Goal: Task Accomplishment & Management: Complete application form

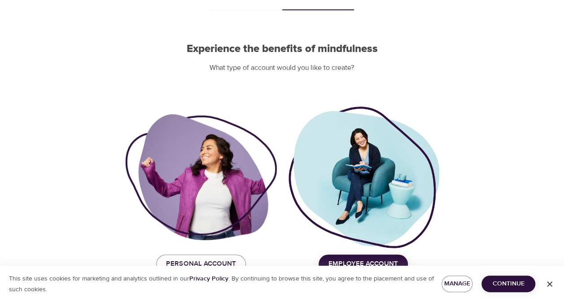
scroll to position [74, 0]
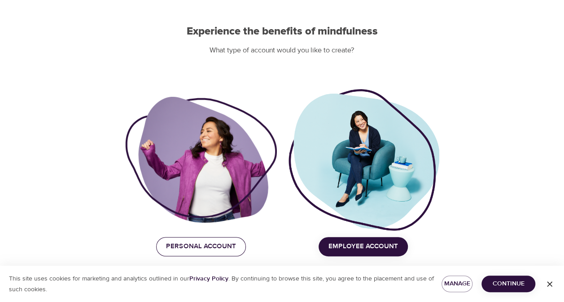
click at [201, 246] on span "Personal Account" at bounding box center [201, 247] width 70 height 12
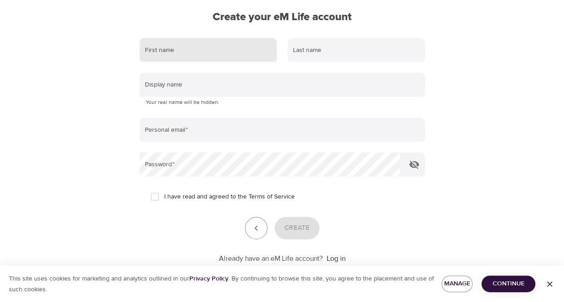
click at [164, 56] on input "text" at bounding box center [208, 50] width 137 height 24
type input "[PERSON_NAME]"
type input "[EMAIL_ADDRESS][PERSON_NAME][DOMAIN_NAME]"
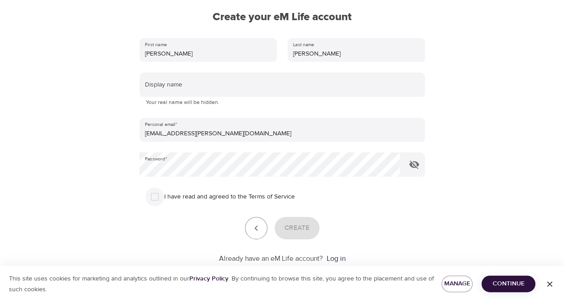
click at [153, 199] on input "I have read and agreed to the Terms of Service" at bounding box center [154, 197] width 19 height 19
checkbox input "true"
click at [297, 228] on span "Create" at bounding box center [297, 229] width 25 height 12
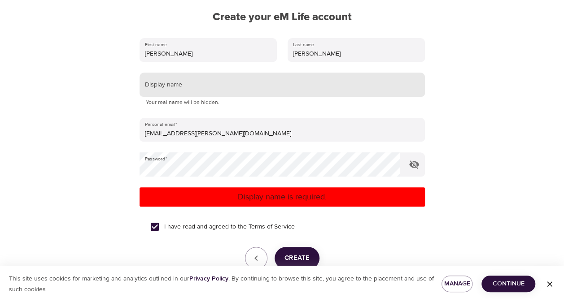
click at [187, 83] on input "text" at bounding box center [282, 85] width 285 height 24
click at [58, 136] on div "User Profile Account Interests Subscription Finish Create your eM Life account …" at bounding box center [282, 77] width 512 height 302
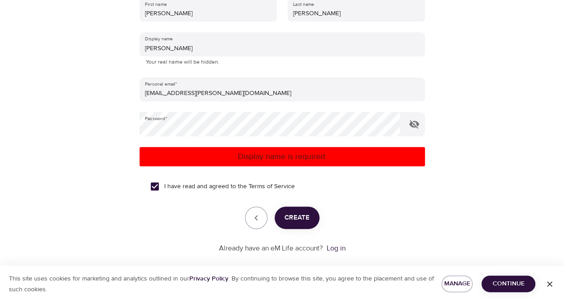
scroll to position [127, 0]
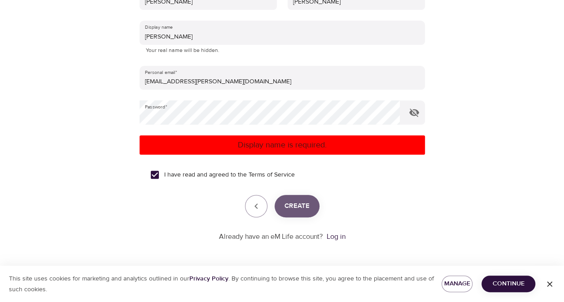
click at [295, 215] on button "Create" at bounding box center [297, 206] width 45 height 22
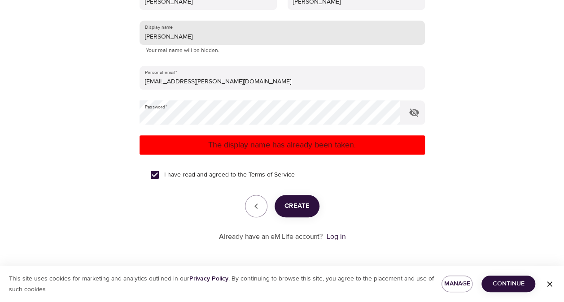
click at [165, 37] on input "[PERSON_NAME]" at bounding box center [282, 33] width 285 height 24
click at [298, 206] on span "Create" at bounding box center [297, 207] width 25 height 12
click at [162, 37] on input "BAJ" at bounding box center [282, 33] width 285 height 24
type input "BAJ2025"
click at [293, 207] on span "Create" at bounding box center [297, 207] width 25 height 12
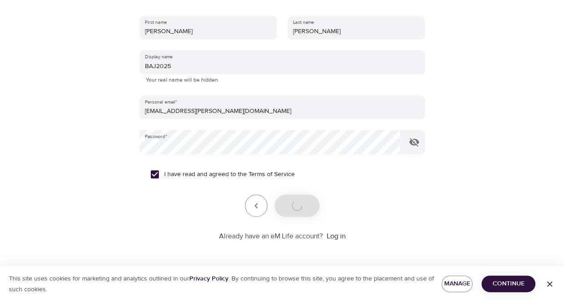
scroll to position [96, 0]
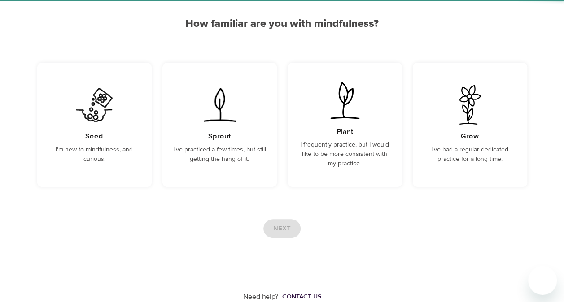
scroll to position [78, 0]
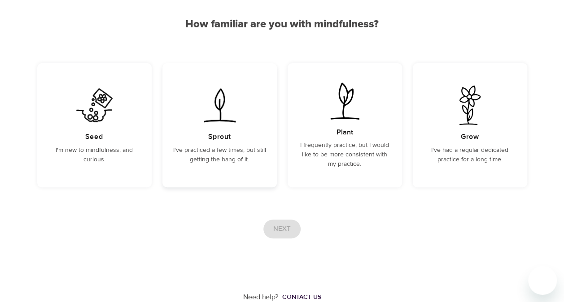
click at [238, 140] on div "Sprout I've practiced a few times, but still getting the hang of it." at bounding box center [219, 125] width 114 height 124
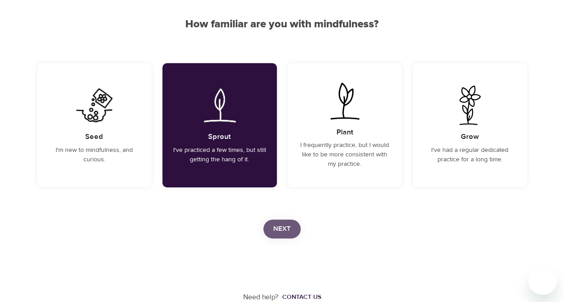
click at [285, 222] on button "Next" at bounding box center [281, 229] width 37 height 19
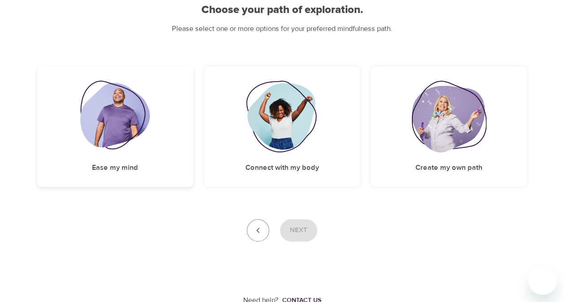
click at [116, 125] on img at bounding box center [115, 117] width 70 height 72
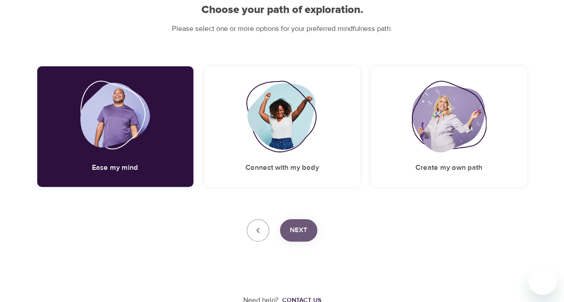
click at [296, 228] on span "Next" at bounding box center [299, 231] width 18 height 12
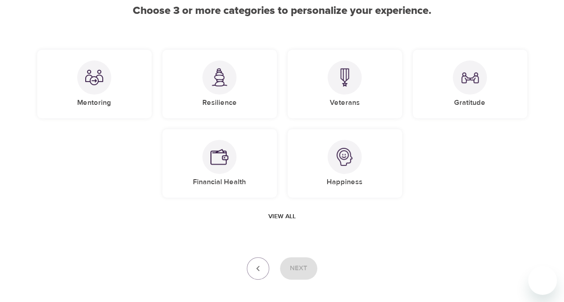
scroll to position [96, 0]
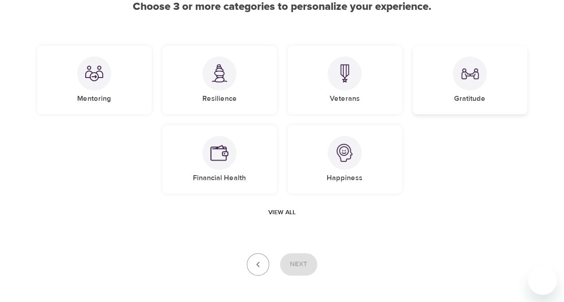
click at [476, 85] on div at bounding box center [470, 74] width 34 height 34
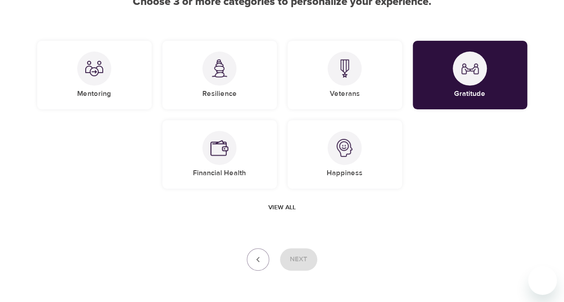
scroll to position [101, 0]
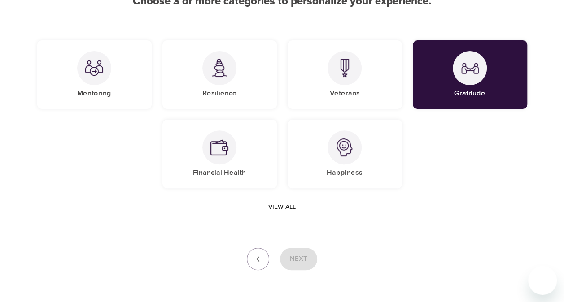
click at [288, 208] on span "View all" at bounding box center [281, 207] width 27 height 11
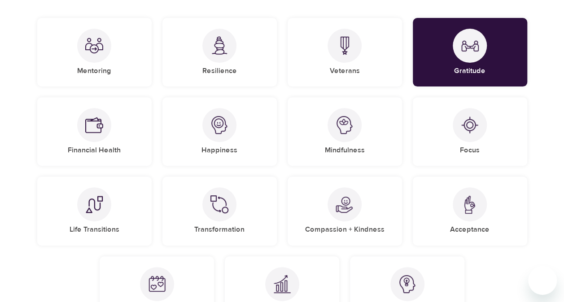
scroll to position [123, 0]
click at [332, 127] on div at bounding box center [345, 126] width 34 height 34
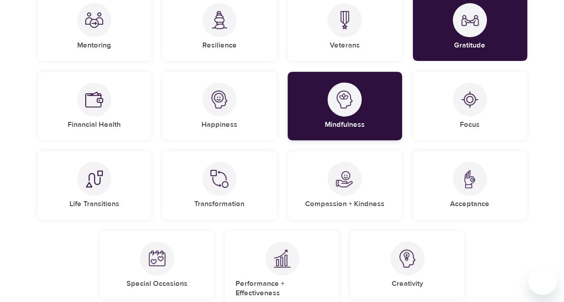
scroll to position [150, 0]
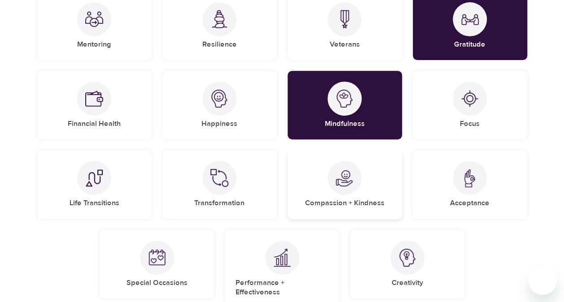
click at [346, 186] on img at bounding box center [345, 178] width 18 height 18
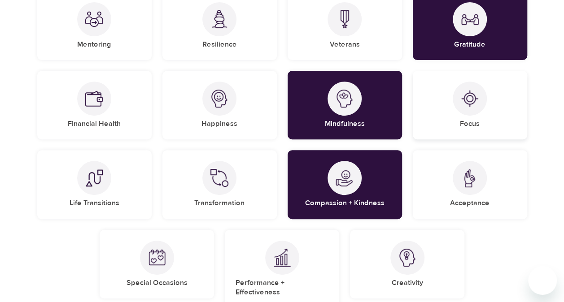
click at [472, 96] on img at bounding box center [470, 99] width 18 height 18
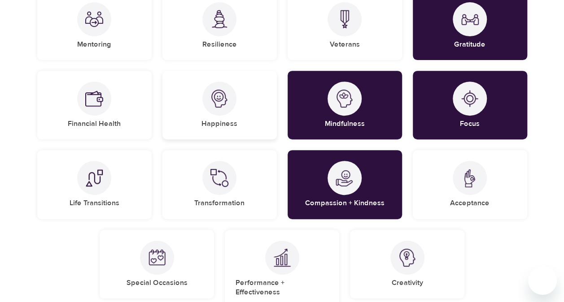
click at [218, 99] on img at bounding box center [219, 99] width 18 height 18
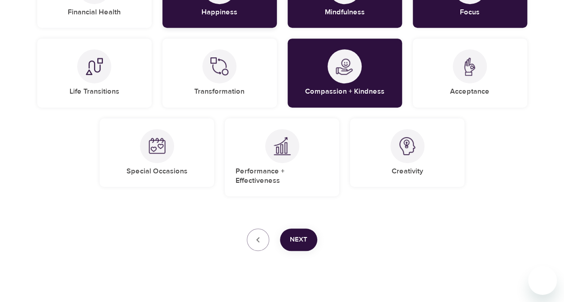
scroll to position [265, 0]
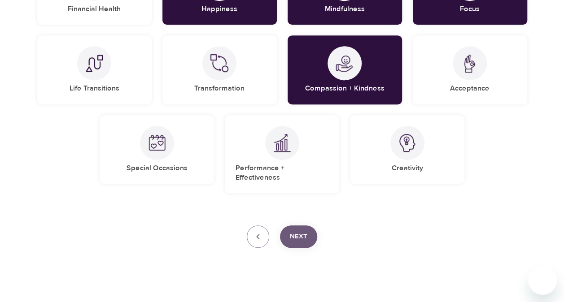
click at [297, 231] on span "Next" at bounding box center [299, 237] width 18 height 12
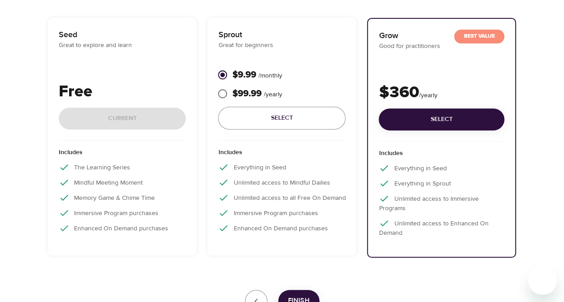
scroll to position [141, 0]
